Goal: Information Seeking & Learning: Learn about a topic

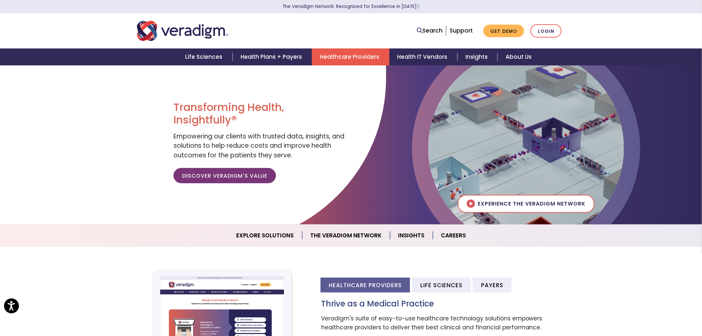
click at [344, 50] on link "Healthcare Providers" at bounding box center [351, 56] width 78 height 17
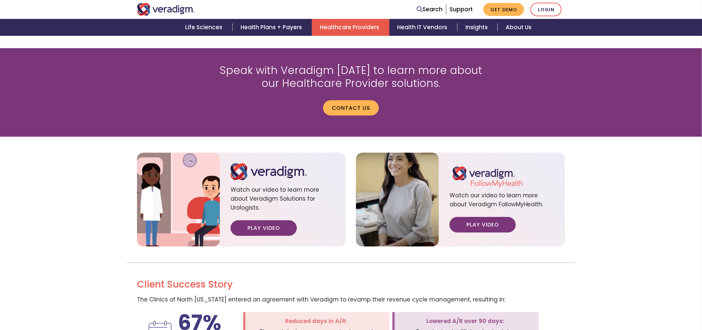
scroll to position [775, 0]
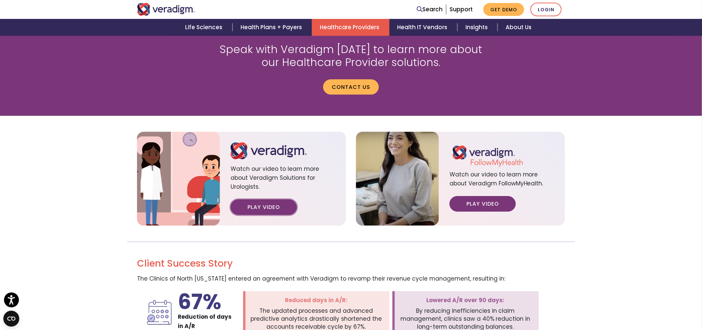
click at [286, 200] on link "Play Video" at bounding box center [264, 207] width 66 height 15
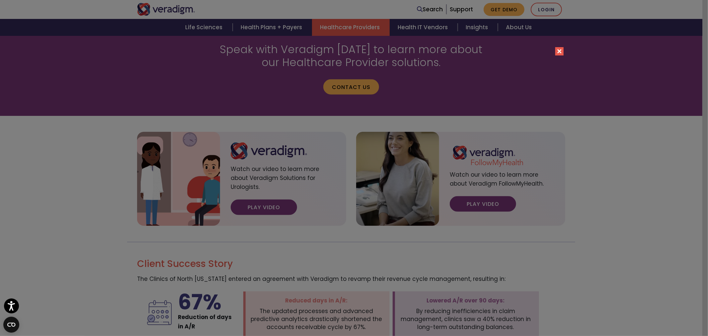
click at [560, 50] on button "Close" at bounding box center [559, 51] width 8 height 8
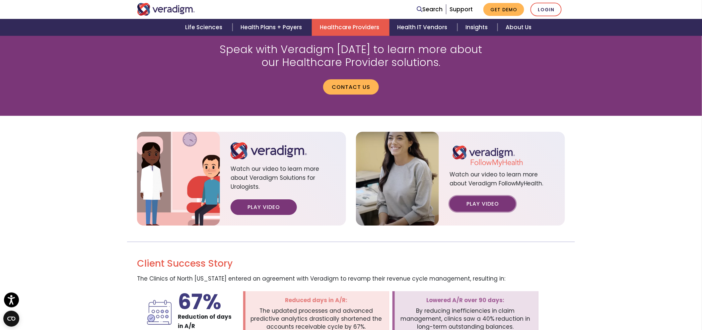
click at [472, 198] on link "Play Video" at bounding box center [483, 203] width 66 height 15
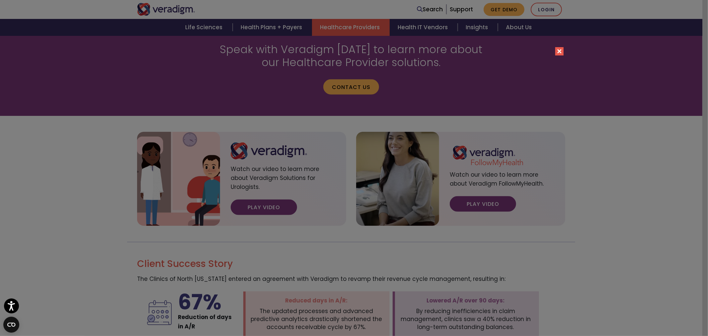
click at [561, 51] on button "Close" at bounding box center [559, 51] width 8 height 8
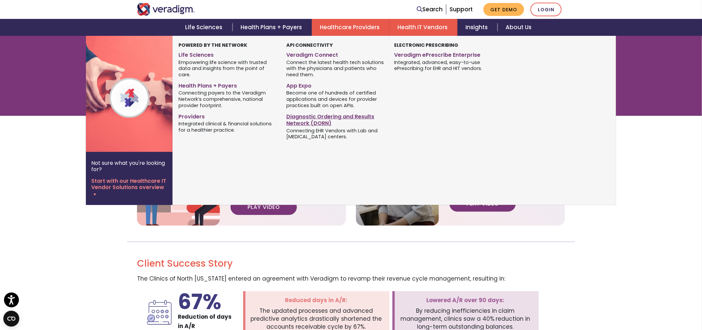
click at [323, 115] on link "Diagnostic Ordering and Results Network (DORN)" at bounding box center [335, 119] width 98 height 17
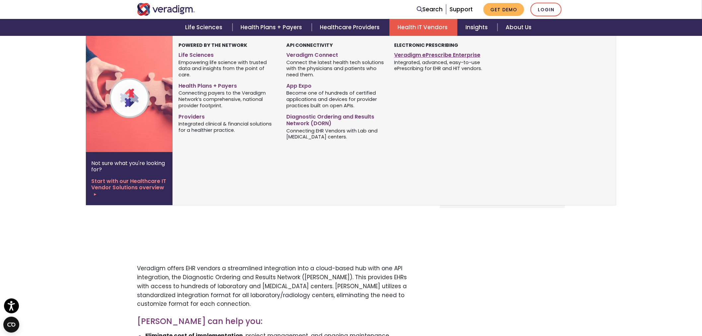
click at [429, 54] on link "Veradigm ePrescribe Enterprise" at bounding box center [444, 54] width 98 height 10
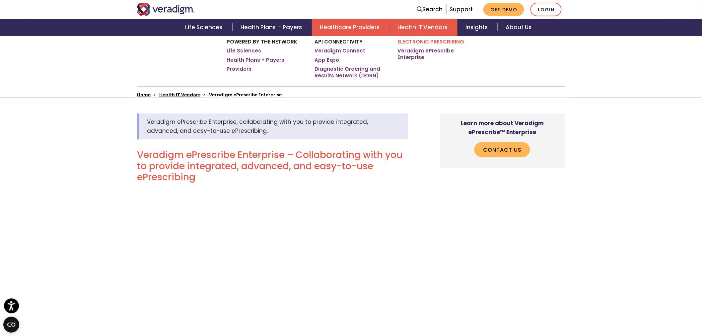
click at [348, 25] on link "Healthcare Providers" at bounding box center [351, 27] width 78 height 17
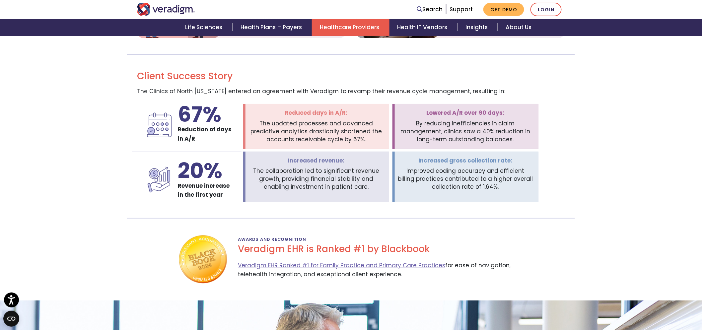
scroll to position [959, 0]
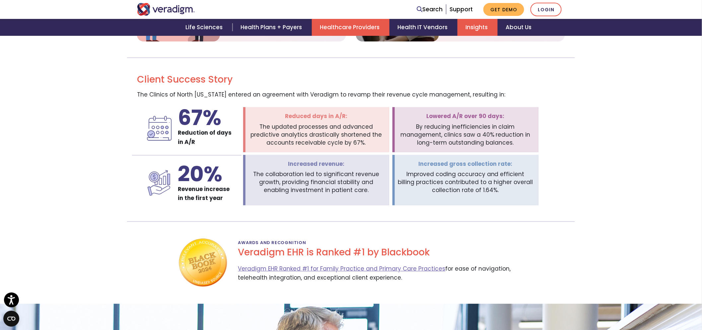
click at [469, 25] on link "Insights" at bounding box center [478, 27] width 40 height 17
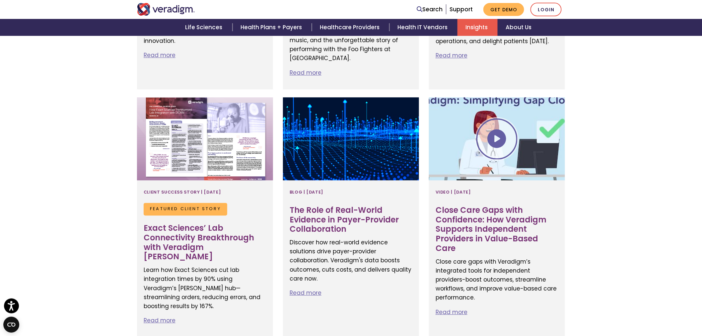
scroll to position [701, 0]
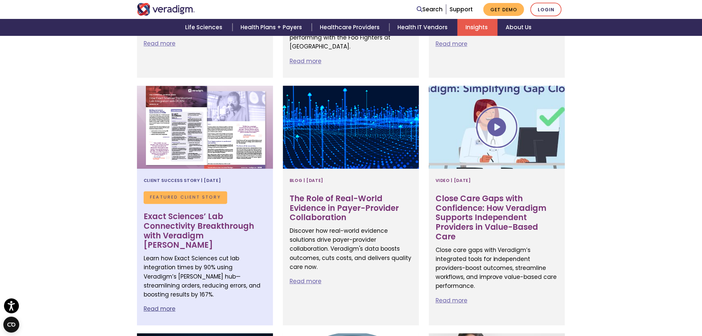
click at [184, 224] on h3 "Exact Sciences’ Lab Connectivity Breakthrough with Veradigm [PERSON_NAME]" at bounding box center [205, 231] width 123 height 38
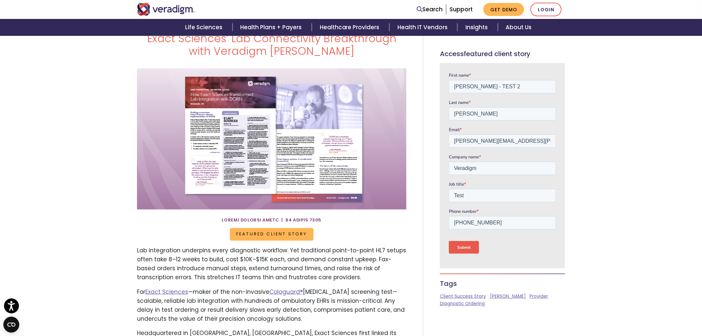
scroll to position [37, 0]
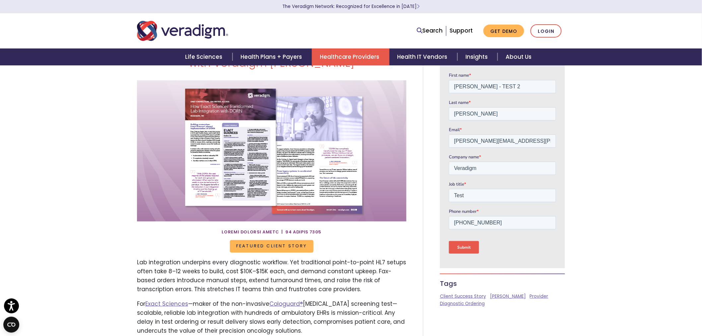
click at [333, 53] on link "Healthcare Providers" at bounding box center [351, 56] width 78 height 17
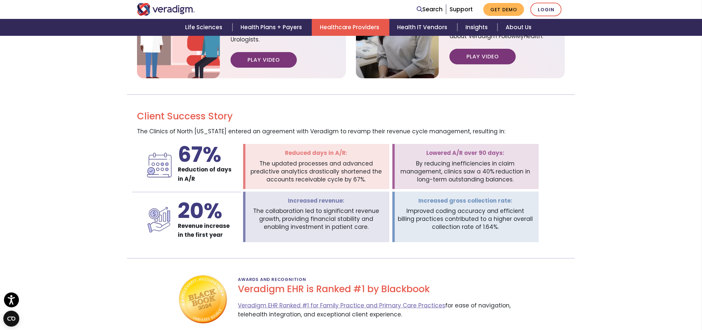
scroll to position [627, 0]
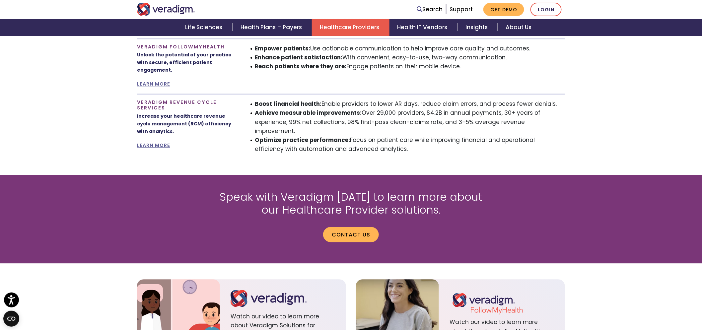
click at [371, 222] on p "Contact us" at bounding box center [351, 232] width 282 height 21
click at [361, 227] on link "Contact us" at bounding box center [351, 234] width 56 height 15
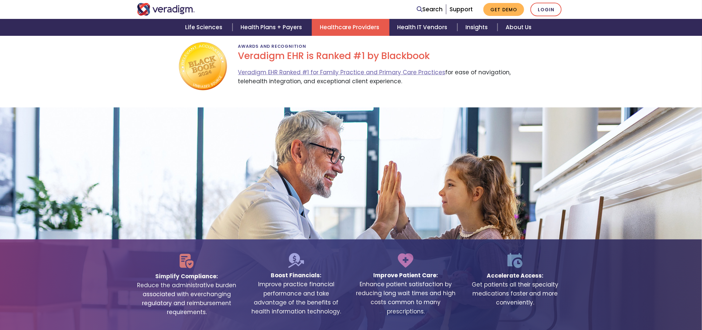
scroll to position [1365, 0]
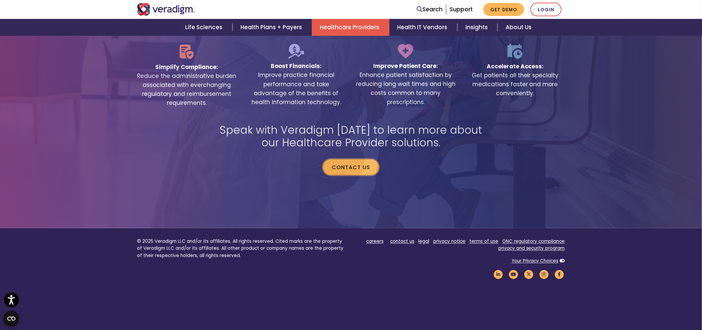
click at [357, 160] on link "Contact us" at bounding box center [351, 167] width 56 height 15
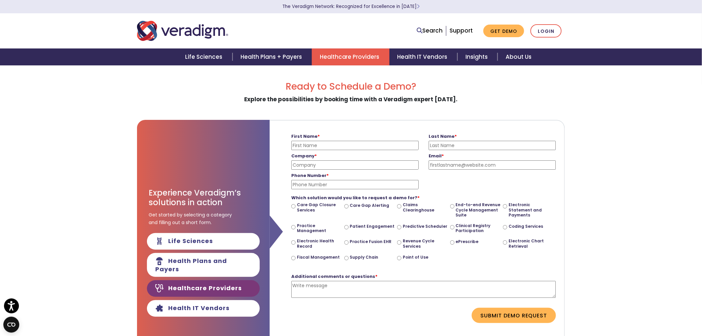
click at [355, 58] on link "Healthcare Providers" at bounding box center [351, 56] width 78 height 17
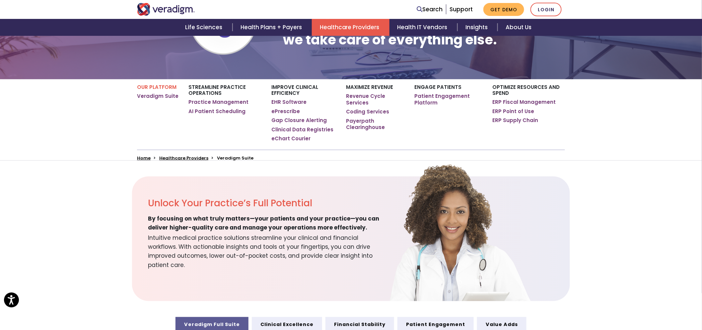
scroll to position [147, 0]
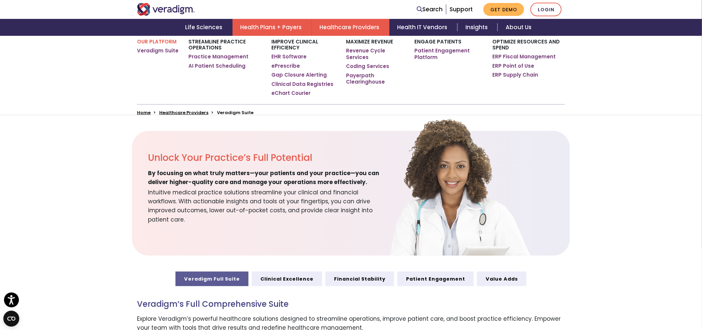
click at [290, 19] on link "Health Plans + Payers" at bounding box center [272, 27] width 79 height 17
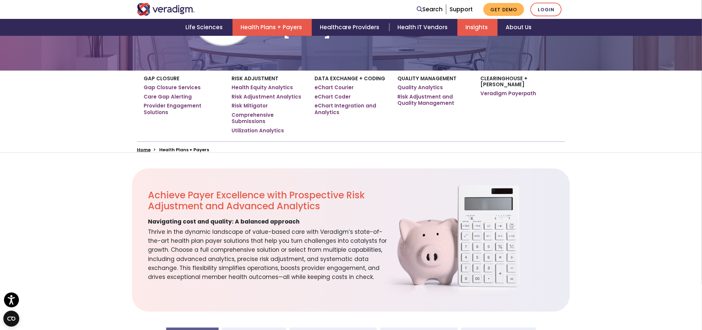
click at [477, 28] on link "Insights" at bounding box center [478, 27] width 40 height 17
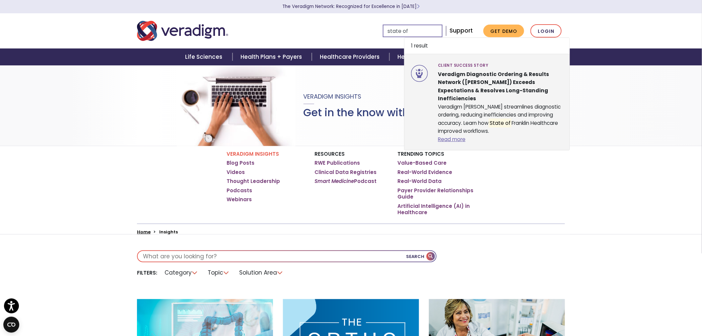
type input "state of"
click at [480, 98] on div "Client Success Story Veradigm Diagnostic Ordering & Results Network (DORN) Exce…" at bounding box center [500, 102] width 135 height 83
